Goal: Check status

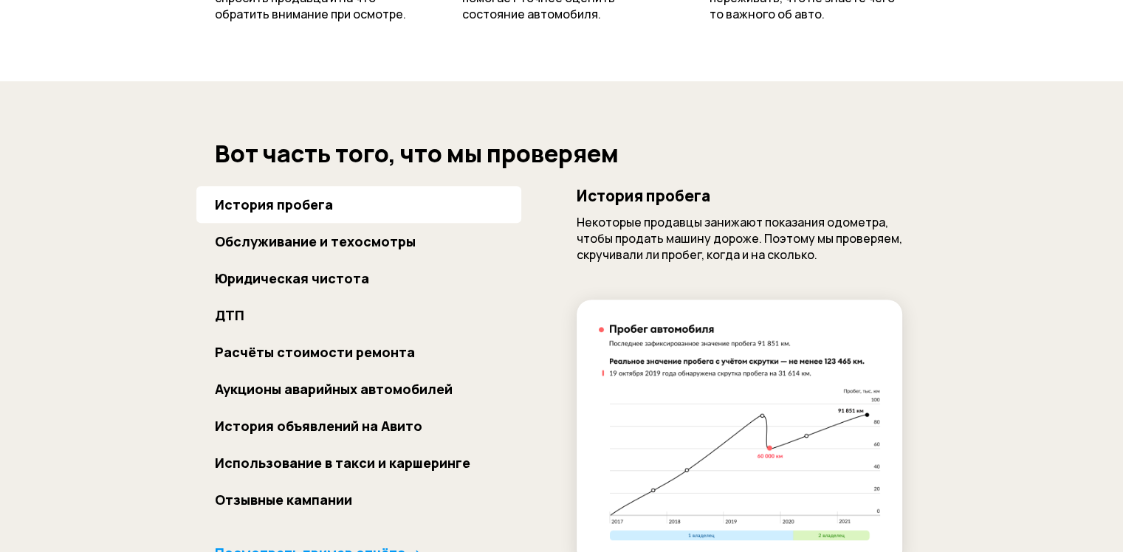
scroll to position [1034, 0]
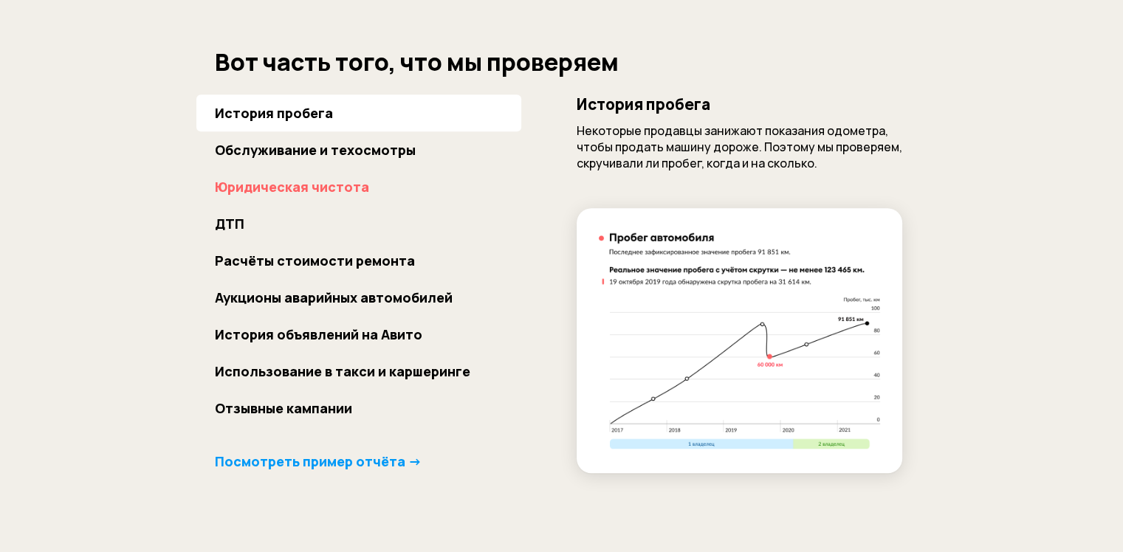
click at [306, 191] on b "Юридическая чистота" at bounding box center [292, 187] width 154 height 18
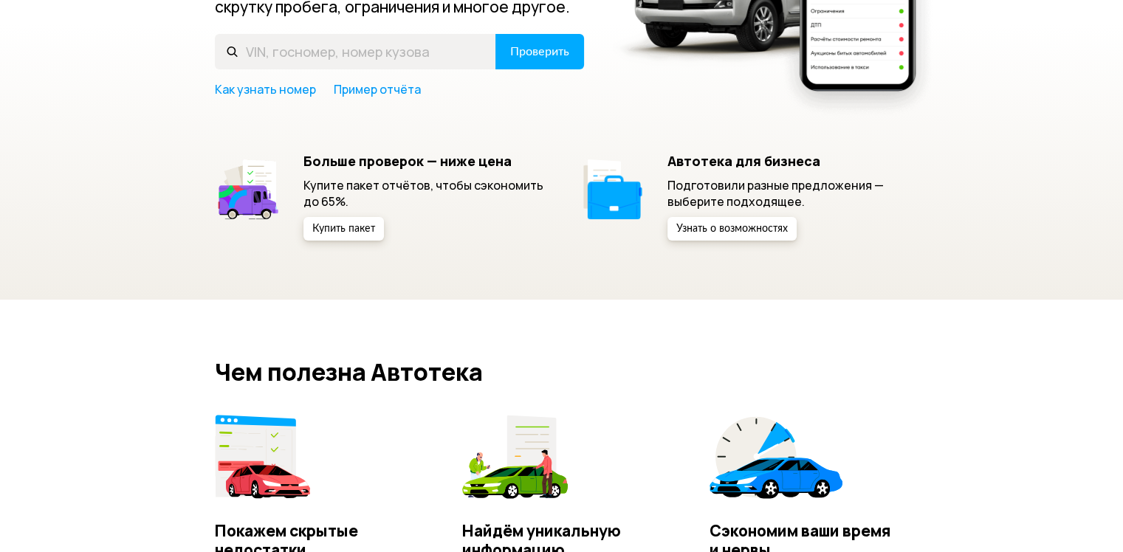
scroll to position [0, 0]
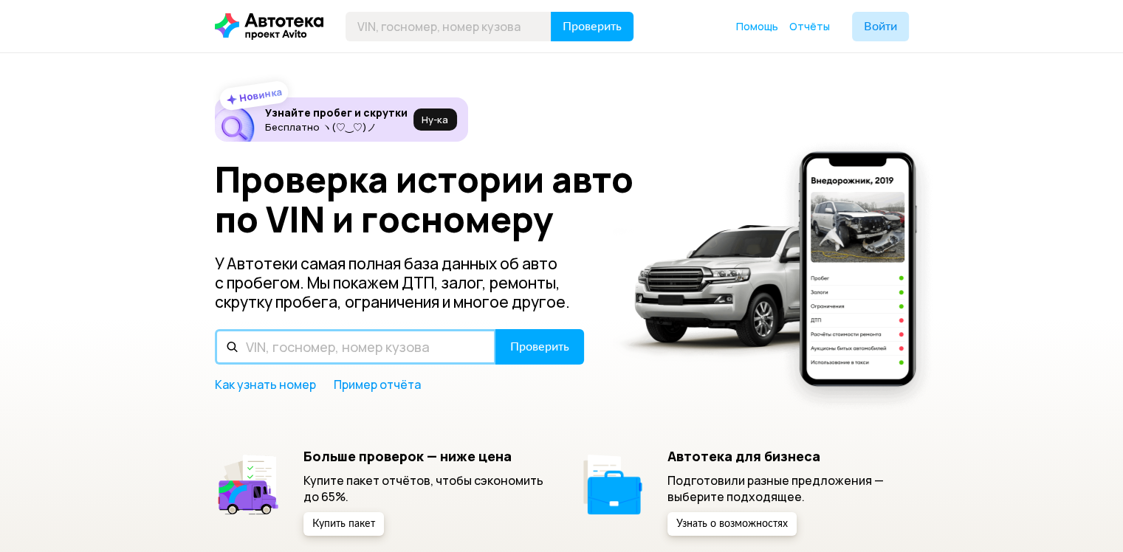
click at [266, 346] on input "text" at bounding box center [355, 346] width 281 height 35
type input "6"
click at [259, 342] on input "2261ПСО" at bounding box center [355, 346] width 281 height 35
click at [281, 346] on input "22-61ПСО" at bounding box center [355, 346] width 281 height 35
type input "22-61 ПСО"
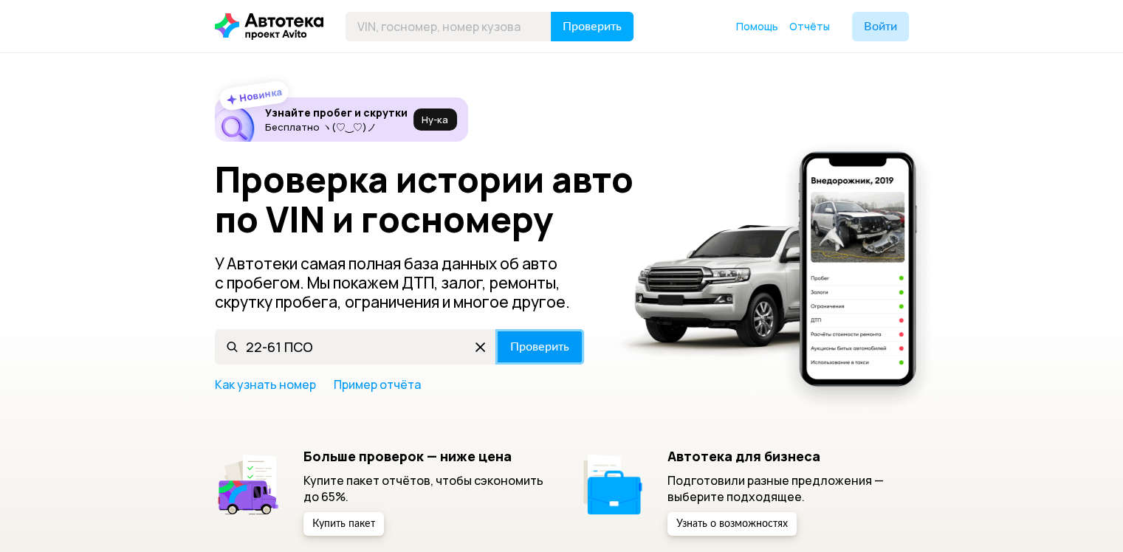
click at [549, 341] on span "Проверить" at bounding box center [539, 347] width 59 height 12
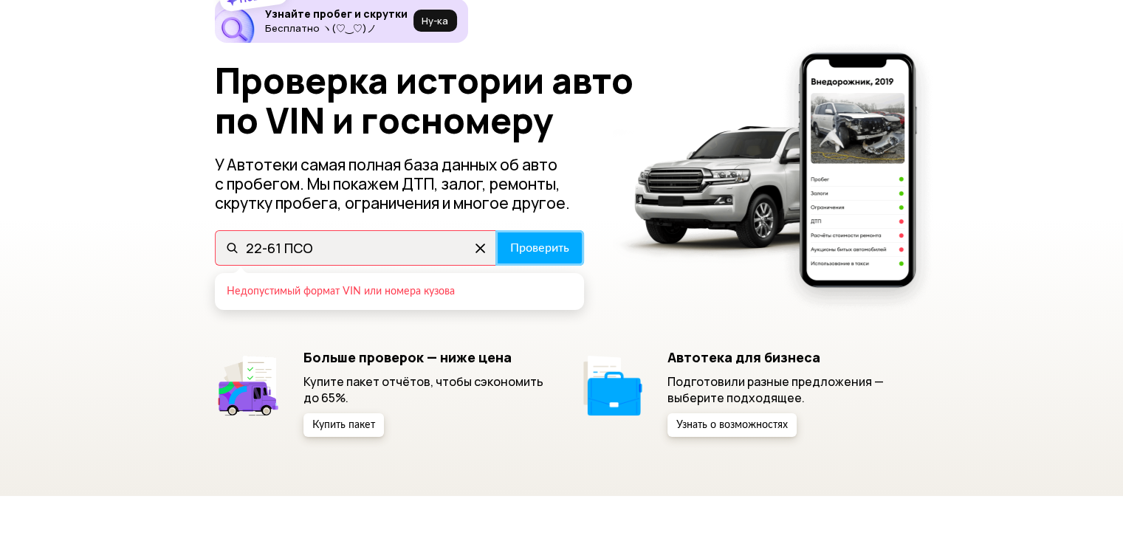
scroll to position [74, 0]
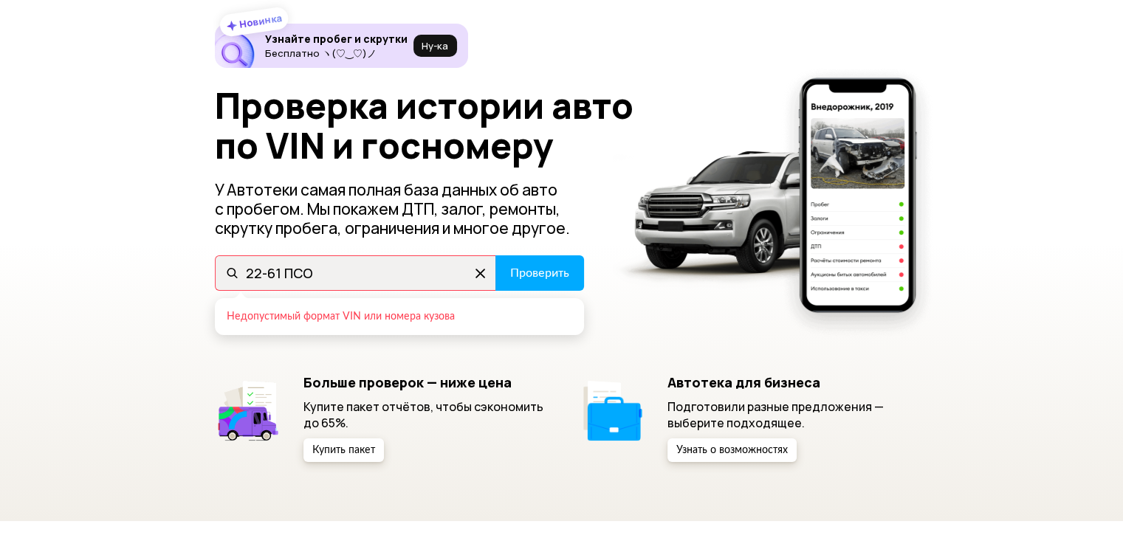
click at [483, 269] on icon at bounding box center [481, 273] width 24 height 24
